Goal: Task Accomplishment & Management: Manage account settings

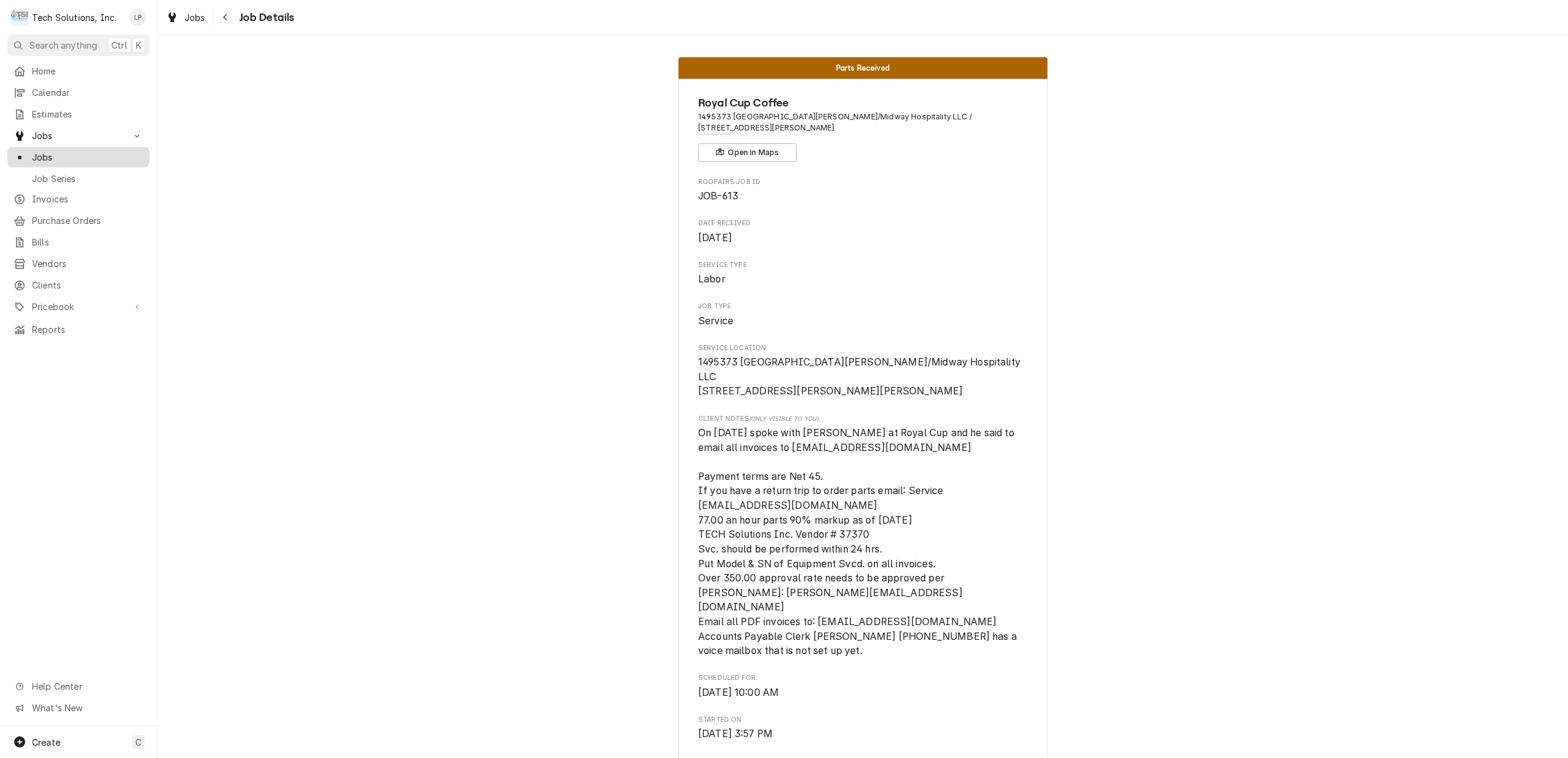
click at [51, 151] on span "Jobs" at bounding box center [88, 158] width 111 height 13
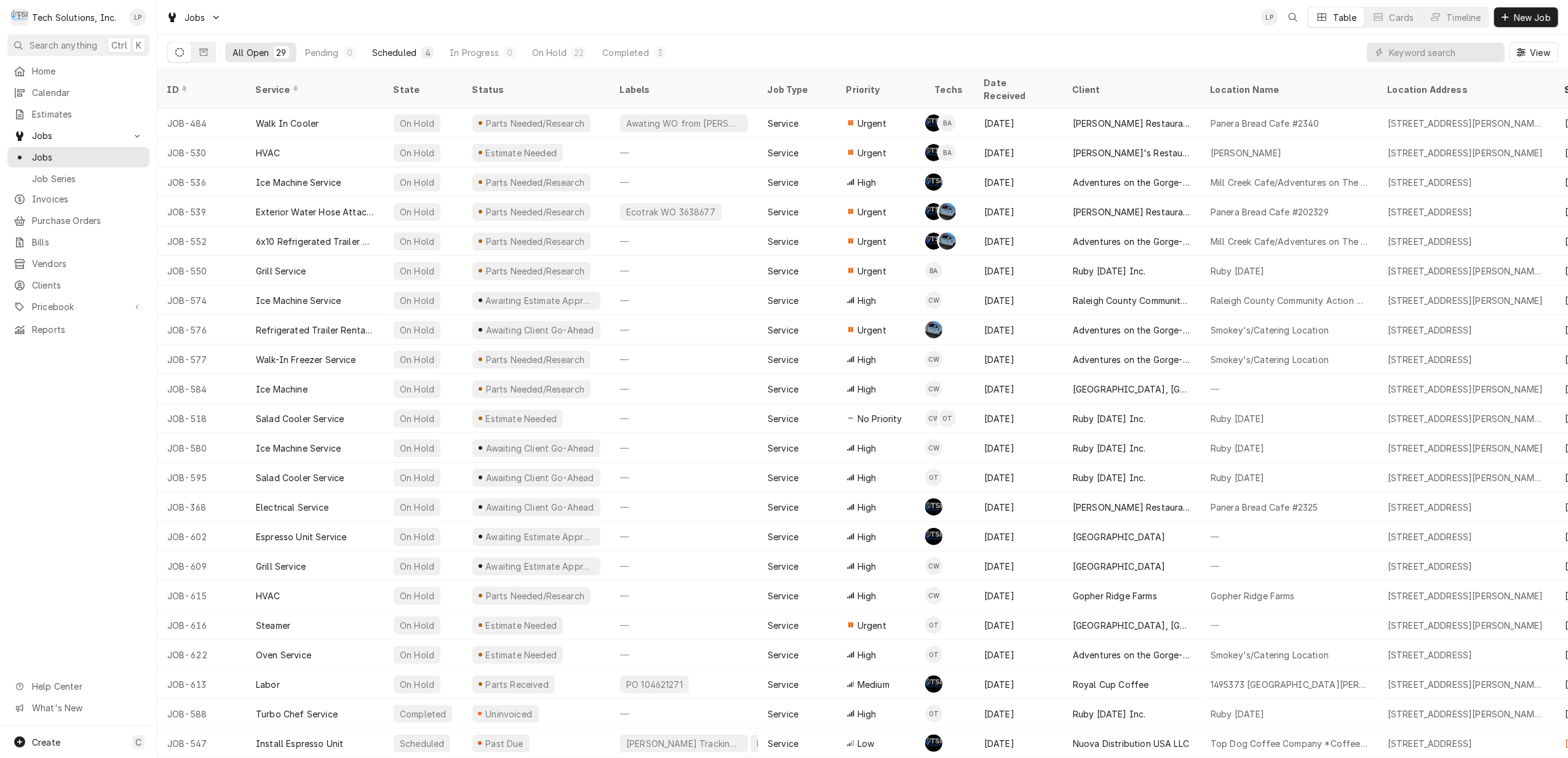
click at [390, 45] on button "Scheduled 4" at bounding box center [403, 52] width 76 height 20
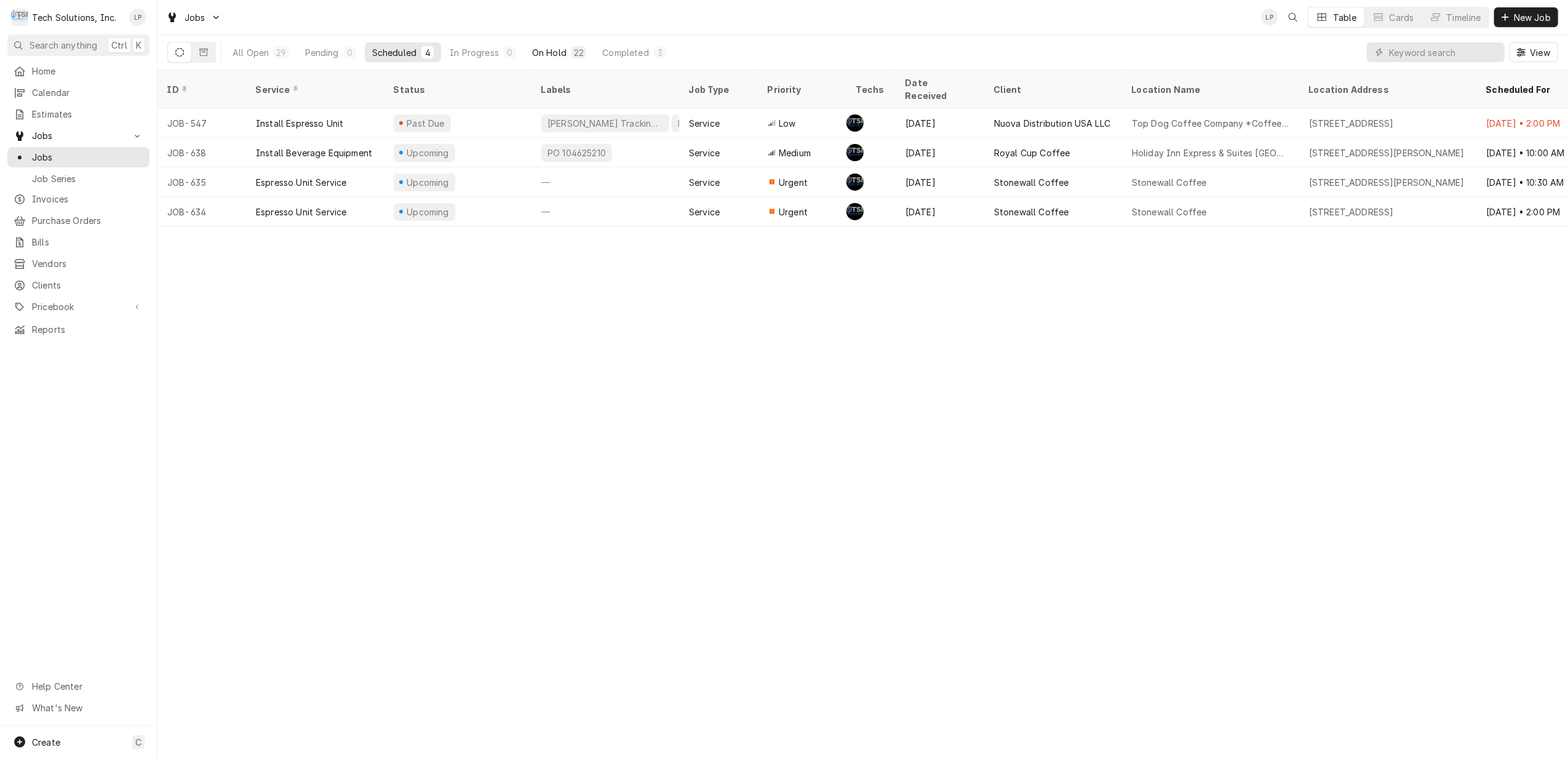
click at [537, 55] on div "On Hold" at bounding box center [549, 53] width 34 height 13
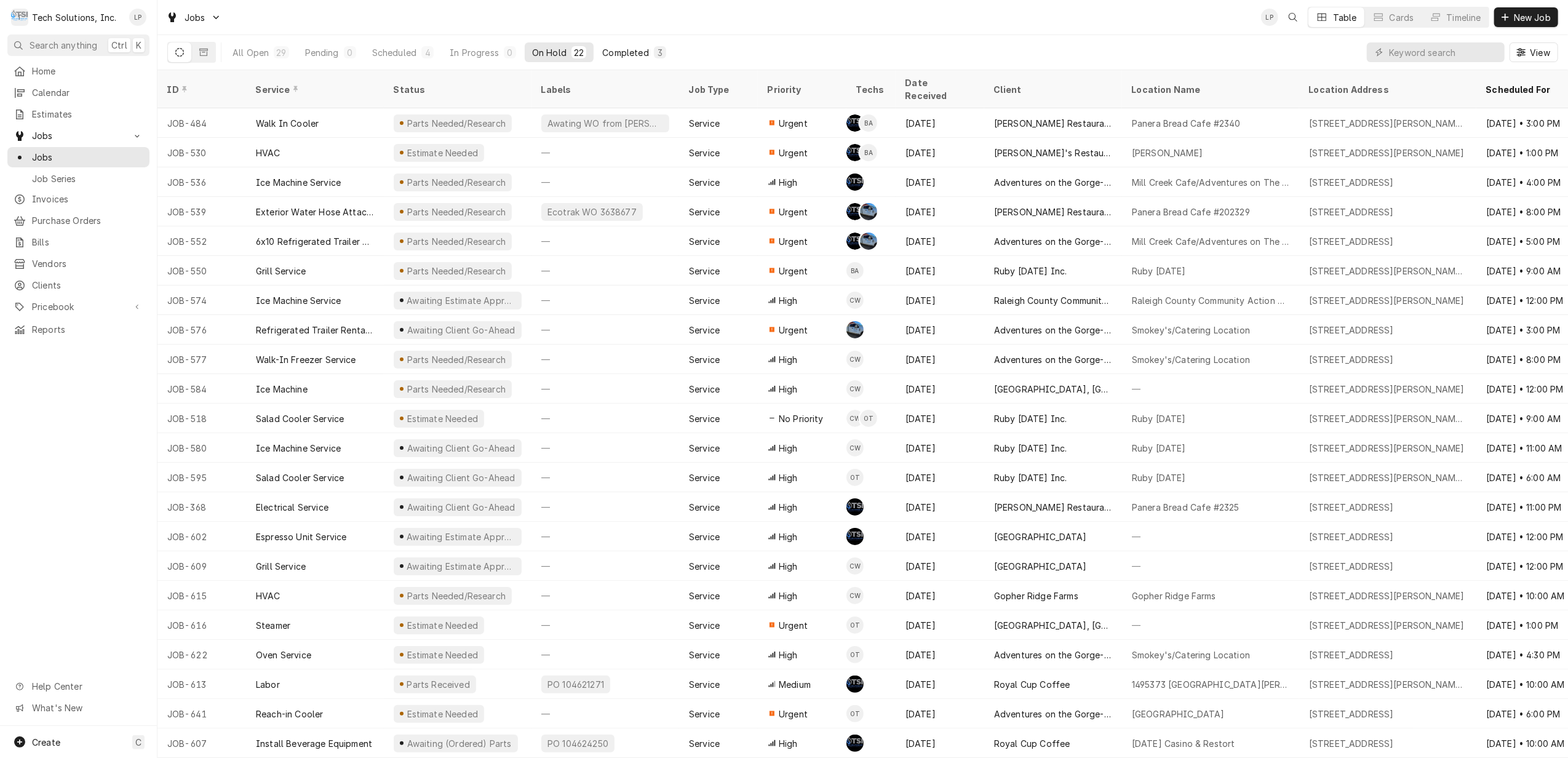
click at [626, 47] on div "Completed" at bounding box center [625, 53] width 46 height 13
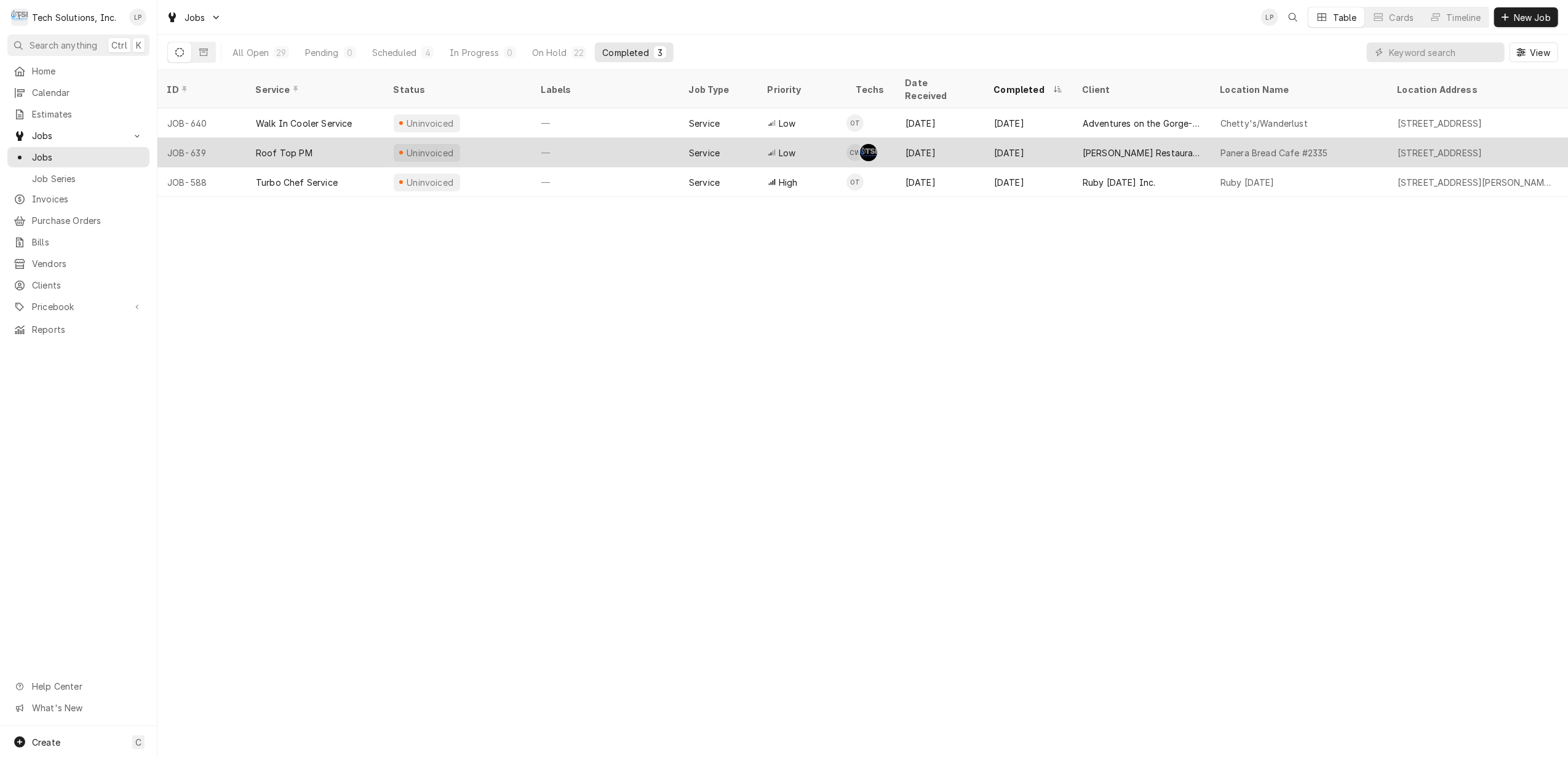
click at [626, 138] on div "—" at bounding box center [605, 152] width 148 height 30
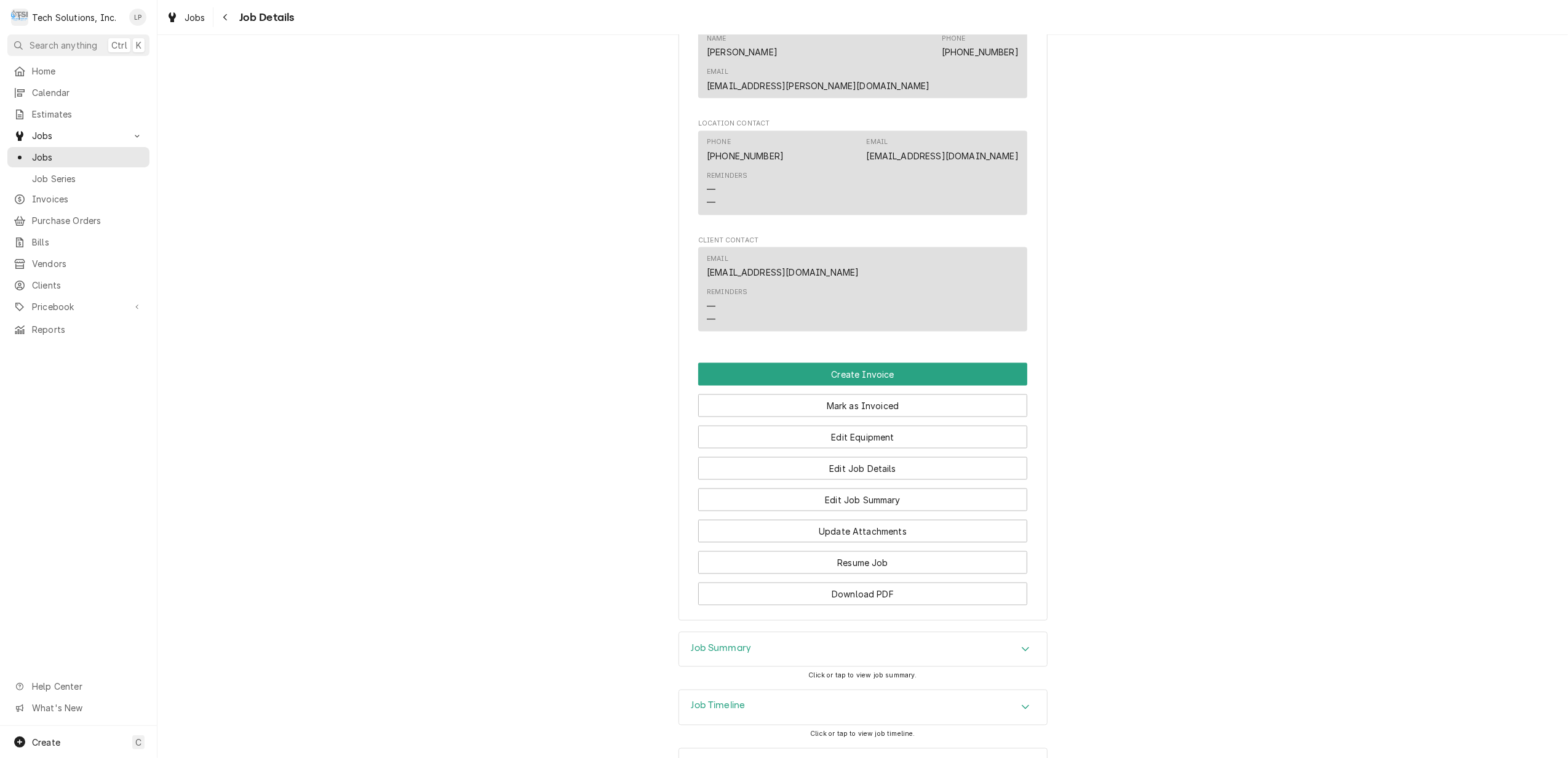
scroll to position [1736, 0]
click at [921, 488] on button "Edit Job Summary" at bounding box center [862, 499] width 329 height 23
